Goal: Transaction & Acquisition: Book appointment/travel/reservation

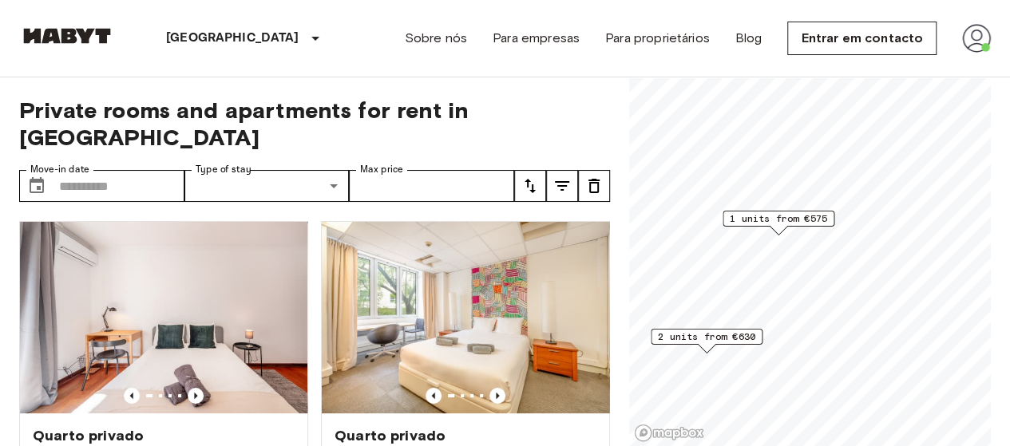
click at [792, 219] on span "1 units from €575" at bounding box center [778, 219] width 97 height 14
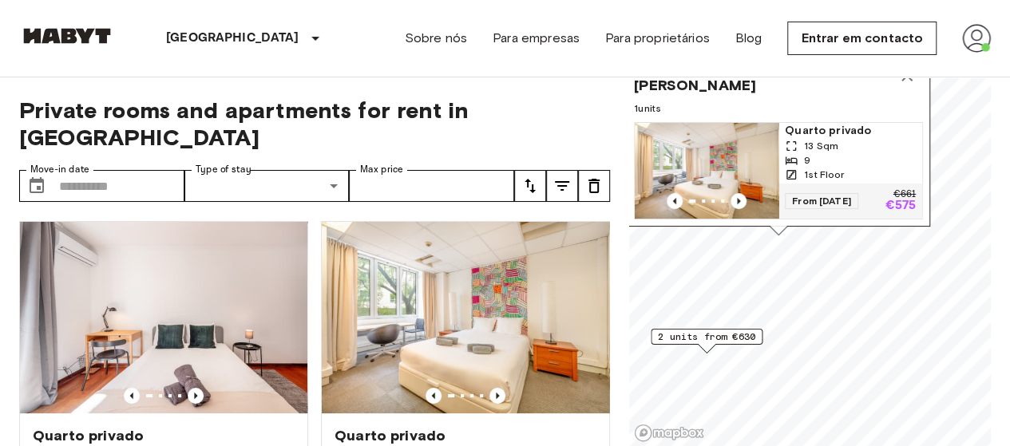
click at [704, 154] on img "Map marker" at bounding box center [707, 171] width 144 height 96
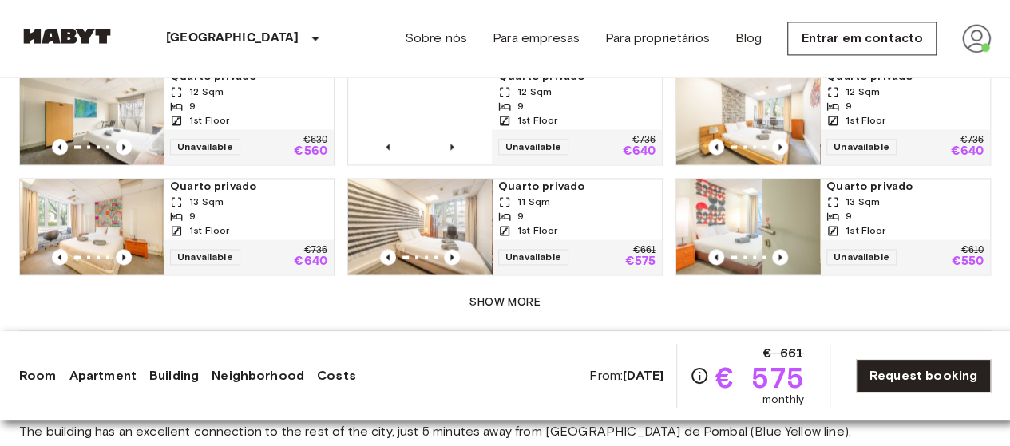
scroll to position [1172, 0]
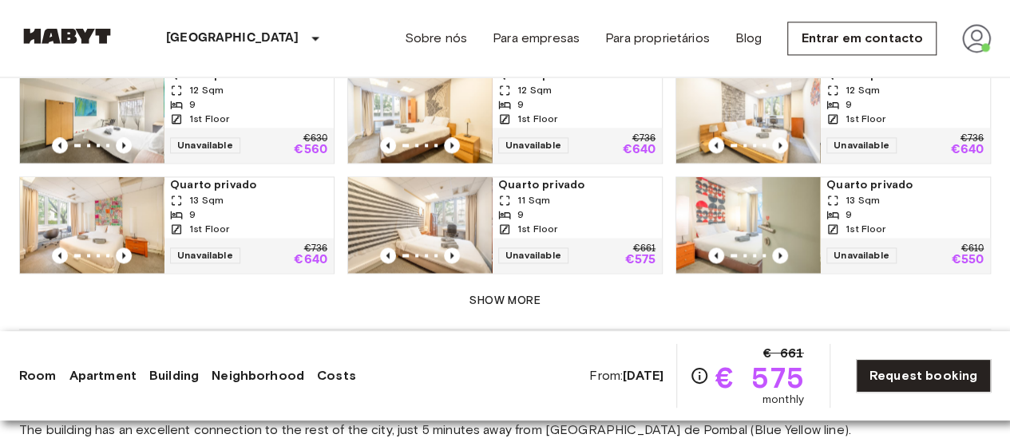
click at [107, 202] on img at bounding box center [92, 225] width 144 height 96
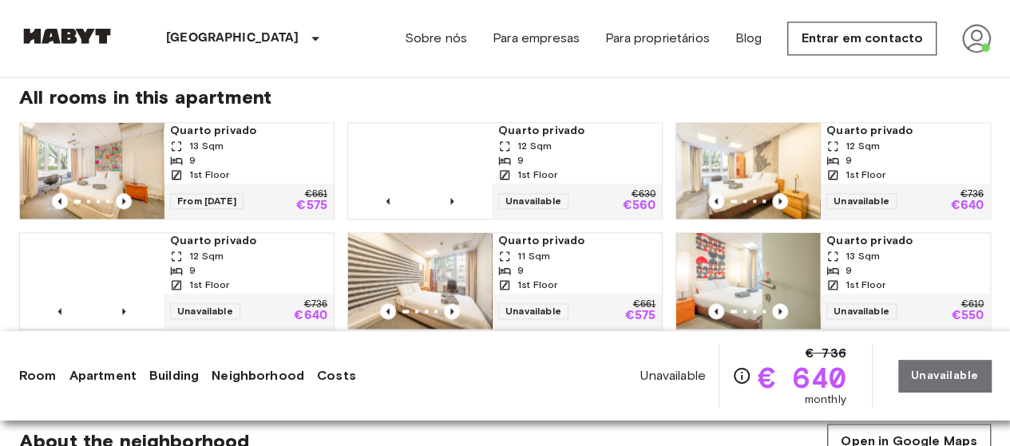
scroll to position [1098, 0]
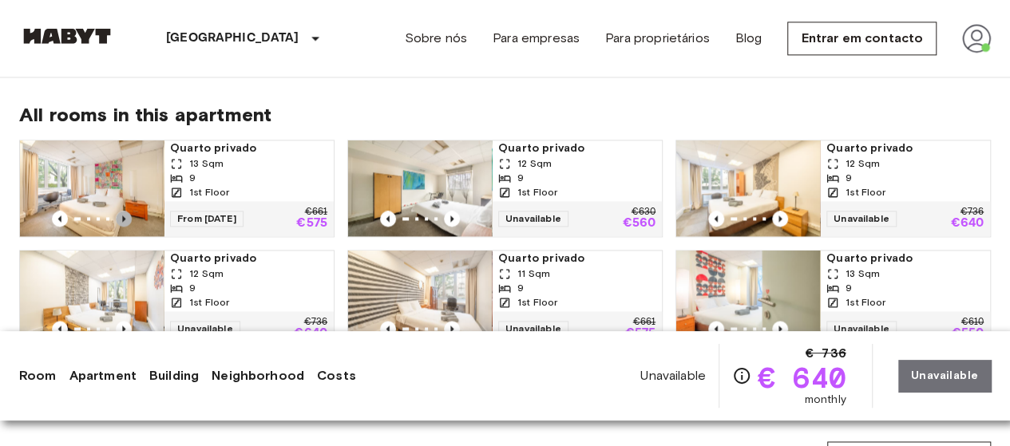
click at [116, 211] on icon "Previous image" at bounding box center [124, 219] width 16 height 16
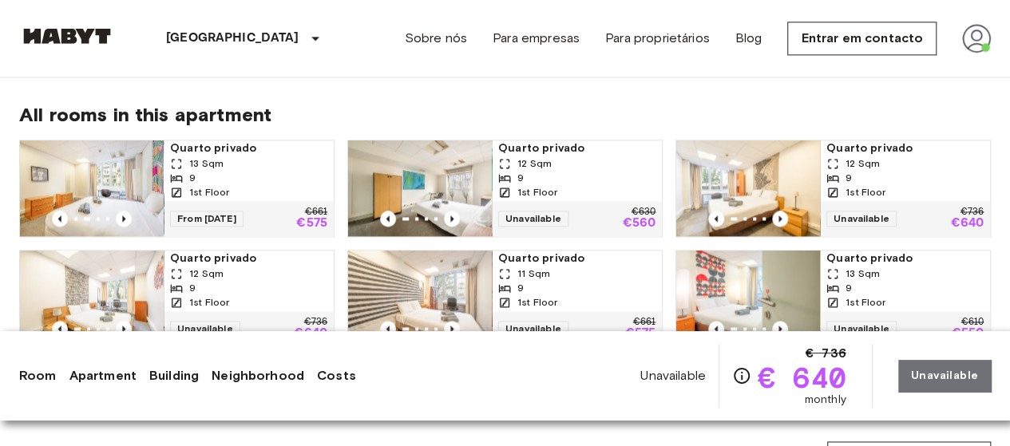
click at [112, 186] on img at bounding box center [92, 188] width 144 height 96
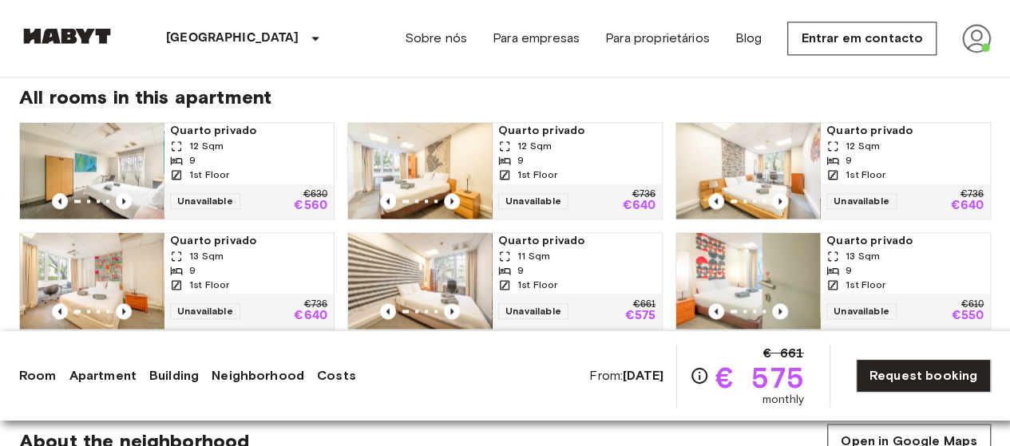
scroll to position [1115, 0]
